Goal: Communication & Community: Answer question/provide support

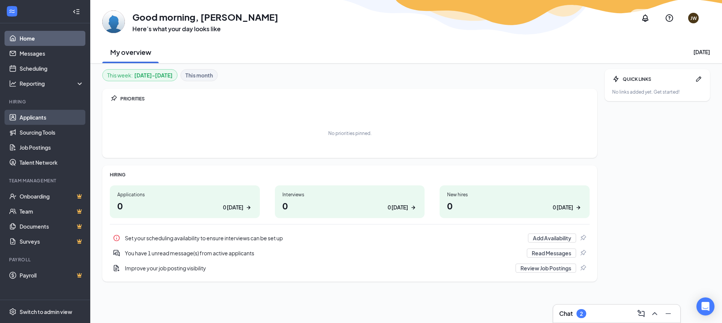
click at [49, 118] on link "Applicants" at bounding box center [52, 117] width 64 height 15
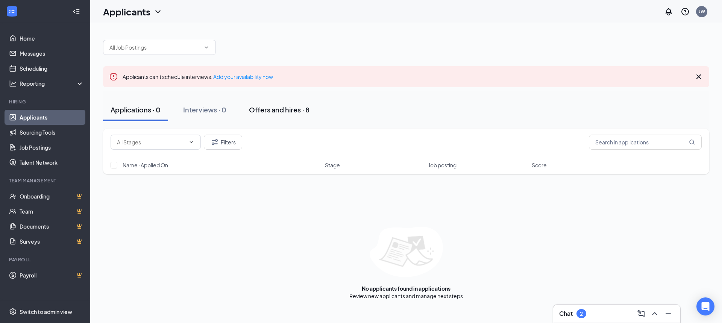
click at [279, 111] on div "Offers and hires · 8" at bounding box center [279, 109] width 61 height 9
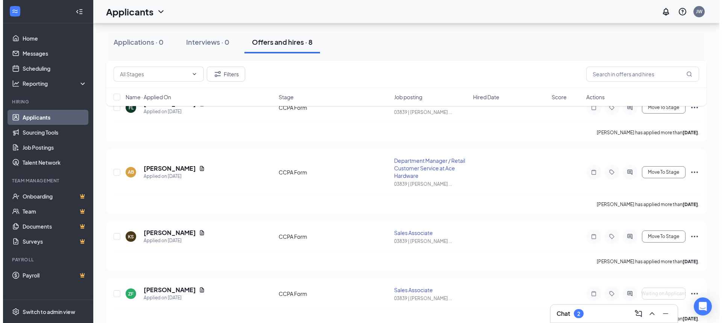
scroll to position [339, 0]
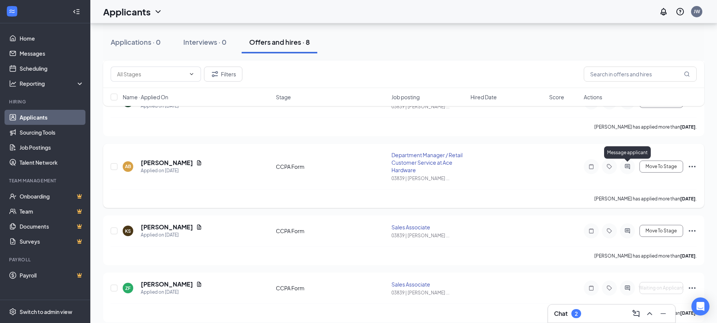
click at [625, 168] on icon "ActiveChat" at bounding box center [626, 166] width 5 height 5
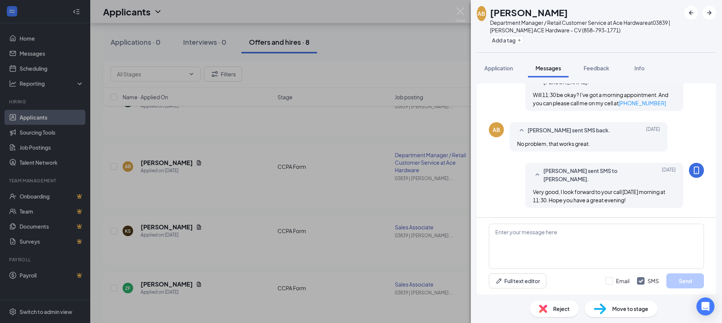
scroll to position [436, 0]
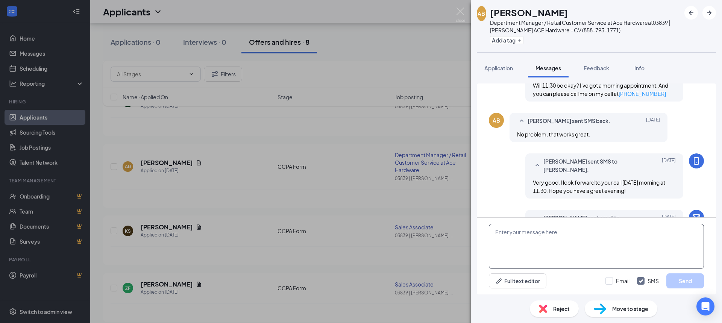
click at [546, 234] on textarea at bounding box center [596, 246] width 215 height 45
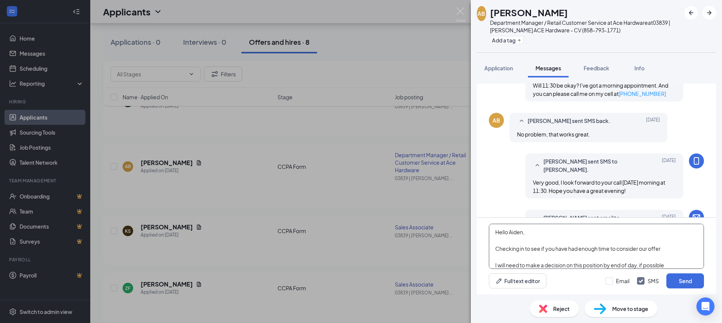
scroll to position [38, 0]
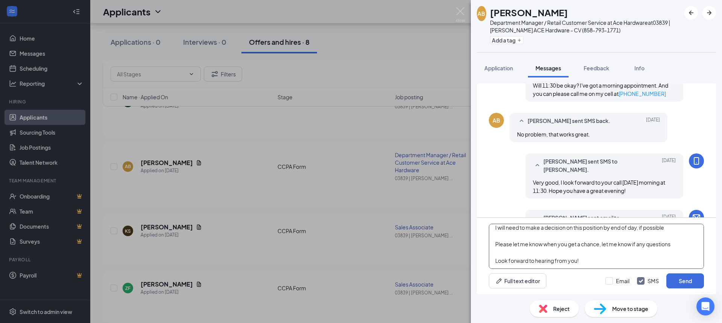
click at [636, 243] on textarea "Hello Aiden, Checking in to see if you have had enough time to consider our off…" at bounding box center [596, 246] width 215 height 45
type textarea "Hello Aiden, Checking in to see if you have had enough time to consider our off…"
click at [683, 282] on button "Send" at bounding box center [686, 280] width 38 height 15
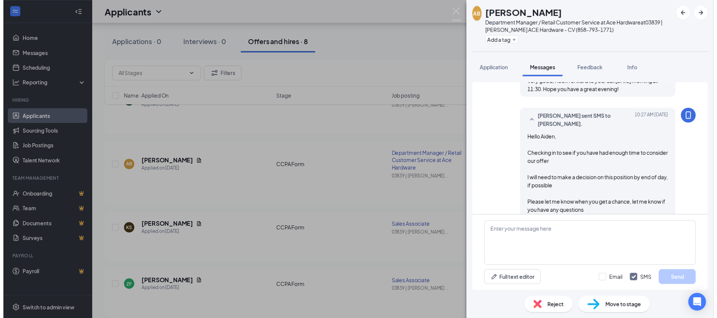
scroll to position [600, 0]
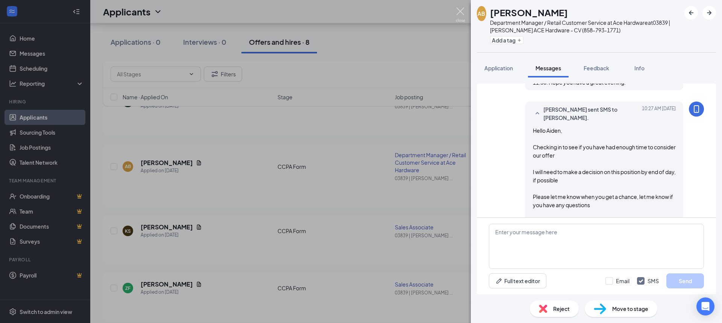
click at [461, 12] on img at bounding box center [460, 15] width 9 height 15
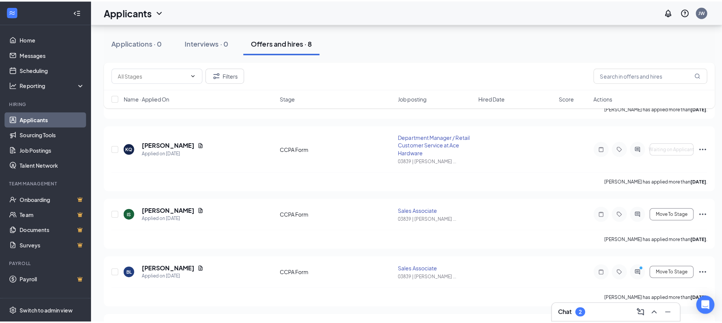
scroll to position [113, 0]
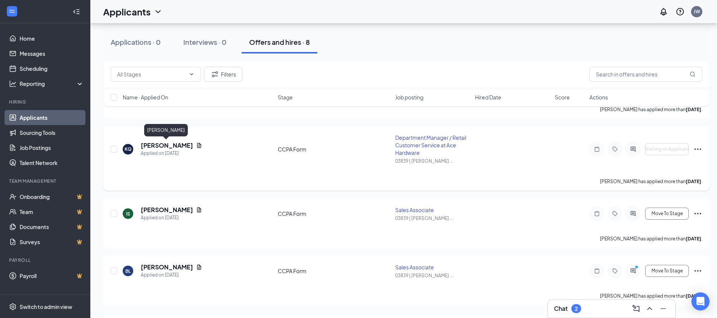
click at [177, 144] on h5 "[PERSON_NAME]" at bounding box center [167, 145] width 52 height 8
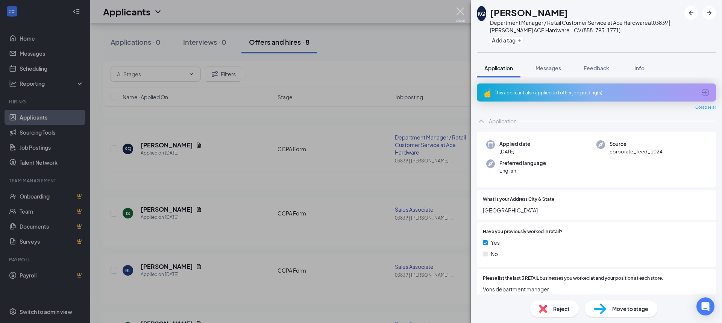
click at [460, 12] on img at bounding box center [460, 15] width 9 height 15
